Goal: Task Accomplishment & Management: Use online tool/utility

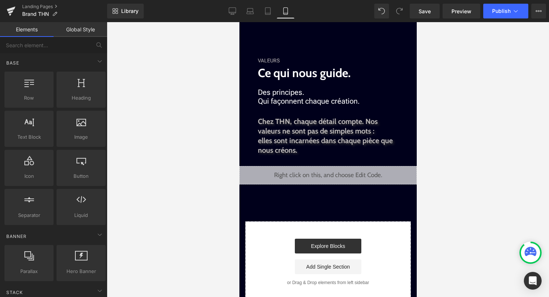
scroll to position [708, 0]
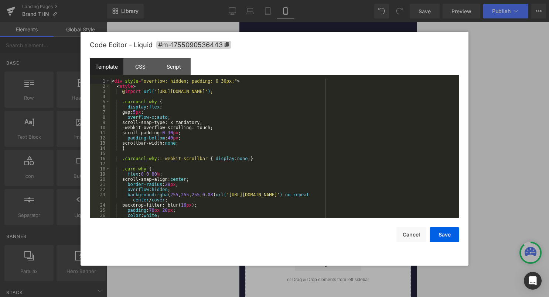
click at [334, 170] on div "Liquid" at bounding box center [327, 172] width 177 height 18
click at [334, 170] on div "< div style = "overflow: hidden; padding: 0 30px;" > < style > @ import url( '[…" at bounding box center [283, 154] width 346 height 150
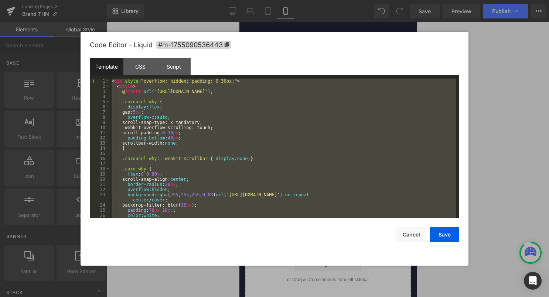
click at [531, 90] on div at bounding box center [274, 148] width 549 height 297
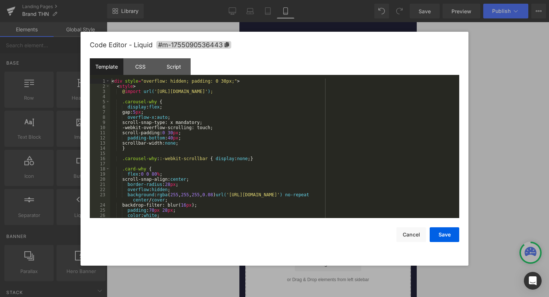
click at [338, 169] on icon at bounding box center [338, 169] width 4 height 4
click at [339, 169] on div "< div style = "overflow: hidden; padding: 0 30px;" > < style > @ import url( '[…" at bounding box center [283, 154] width 346 height 150
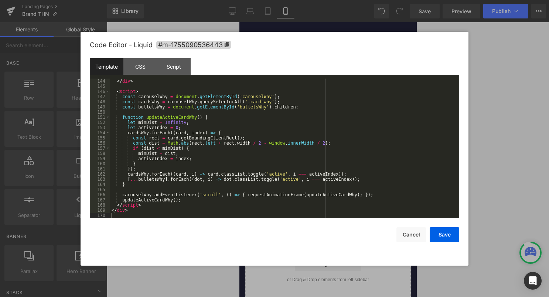
scroll to position [766, 0]
click at [440, 238] on button "Save" at bounding box center [445, 235] width 30 height 15
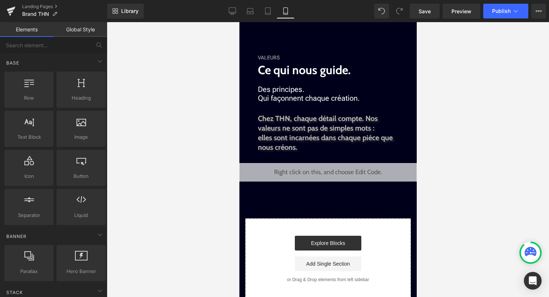
click at [513, 20] on div "Library Mobile Desktop Laptop Tablet Mobile Save Preview Publish Scheduled View…" at bounding box center [328, 11] width 442 height 22
click at [516, 17] on button "Publish" at bounding box center [505, 11] width 45 height 15
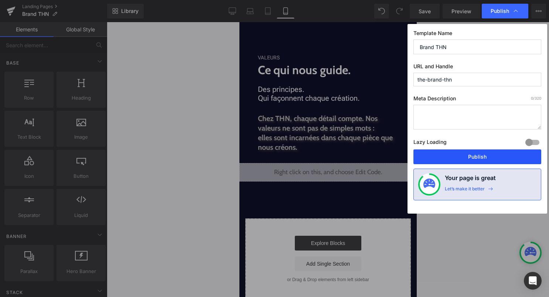
click at [492, 158] on button "Publish" at bounding box center [478, 157] width 128 height 15
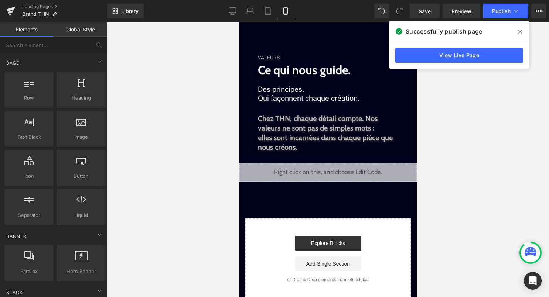
click at [341, 171] on div "Liquid" at bounding box center [327, 172] width 177 height 18
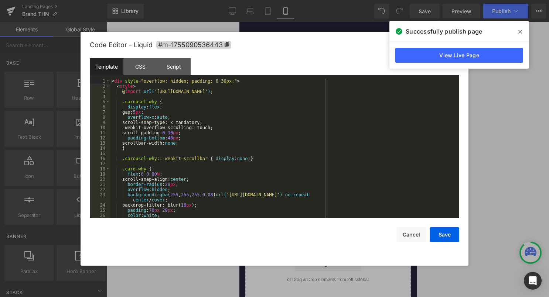
click at [303, 189] on div "< div style = "overflow: hidden; padding: 0 30px;" > < style > @ import url( '[…" at bounding box center [283, 154] width 346 height 150
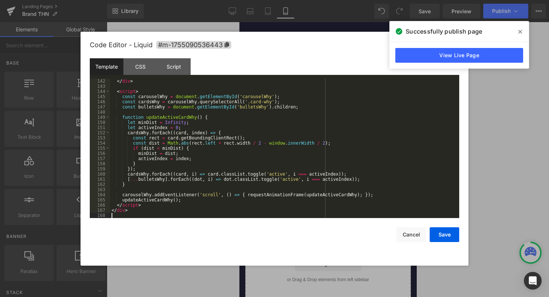
scroll to position [750, 0]
click at [452, 238] on button "Save" at bounding box center [445, 235] width 30 height 15
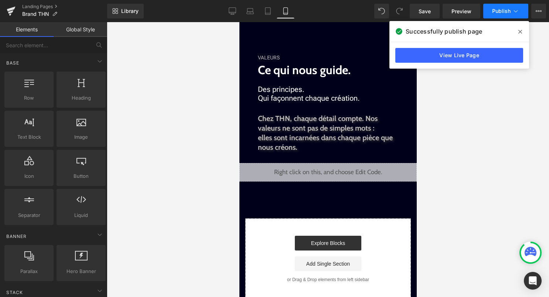
click at [502, 13] on span "Publish" at bounding box center [501, 11] width 18 height 6
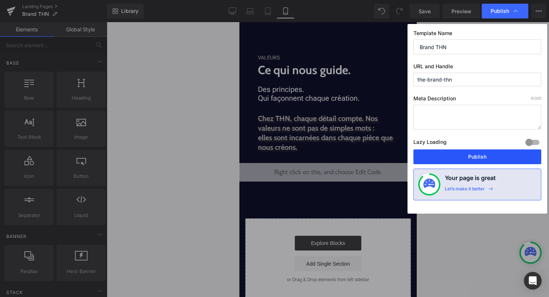
click at [468, 159] on button "Publish" at bounding box center [478, 157] width 128 height 15
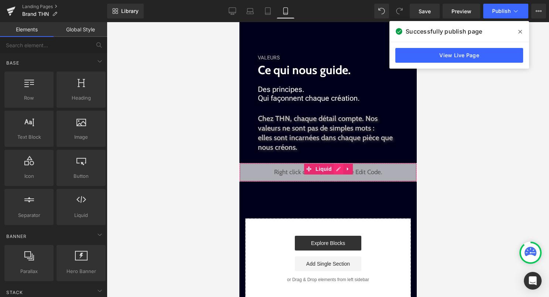
click at [335, 171] on div "Liquid" at bounding box center [327, 172] width 177 height 18
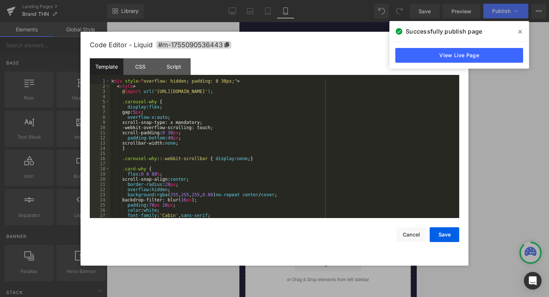
click at [292, 173] on div "< div style = "overflow: hidden; padding: 0 30px;" > < style > @ import url( '[…" at bounding box center [283, 154] width 346 height 150
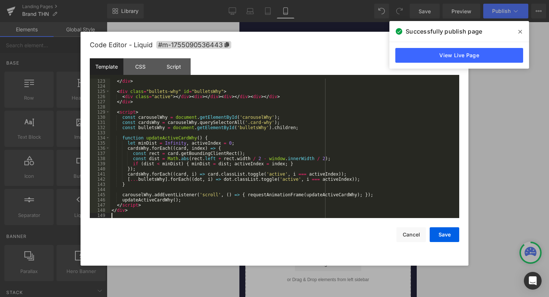
scroll to position [652, 0]
click at [448, 230] on button "Save" at bounding box center [445, 235] width 30 height 15
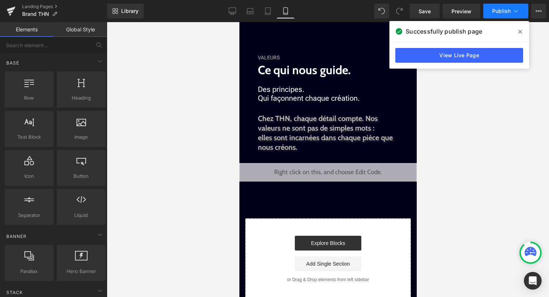
click at [515, 11] on icon at bounding box center [515, 10] width 7 height 7
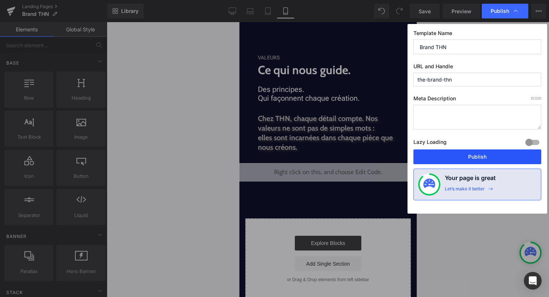
click at [464, 163] on button "Publish" at bounding box center [478, 157] width 128 height 15
